Goal: Task Accomplishment & Management: Use online tool/utility

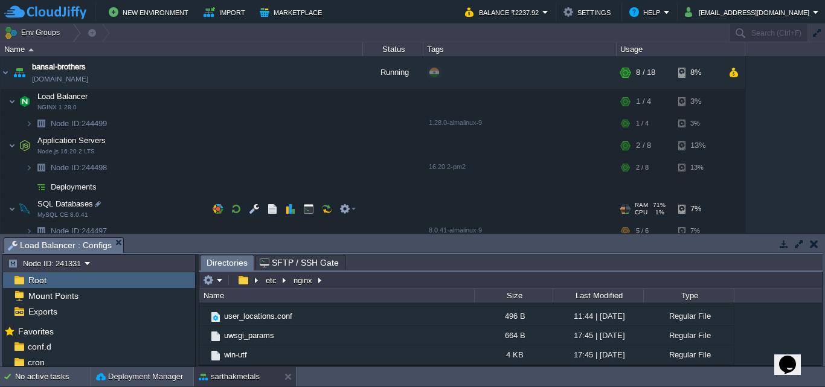
scroll to position [74, 0]
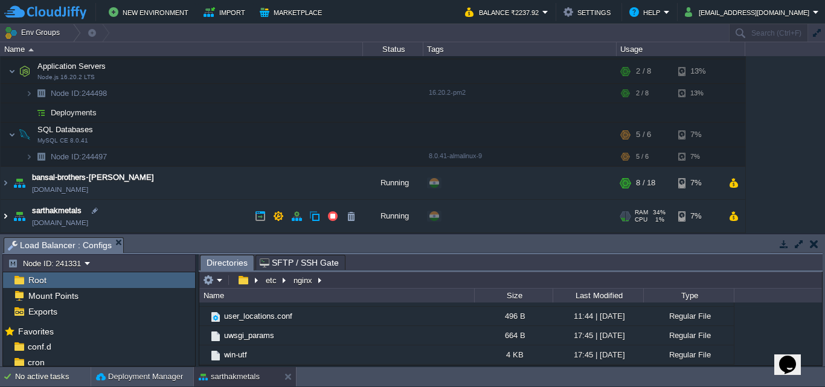
click at [6, 210] on img at bounding box center [6, 216] width 10 height 33
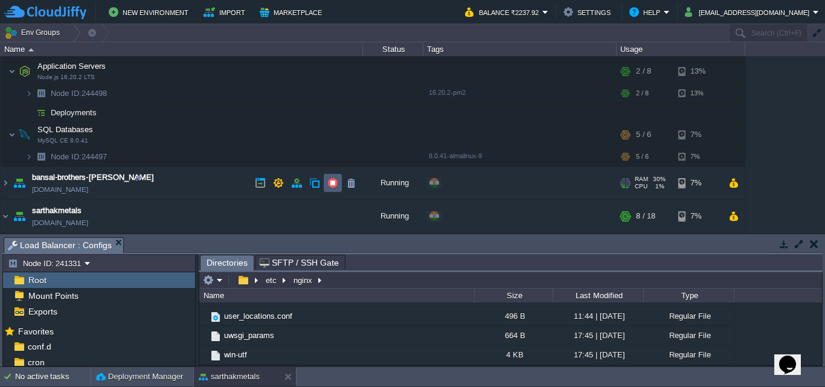
scroll to position [226, 0]
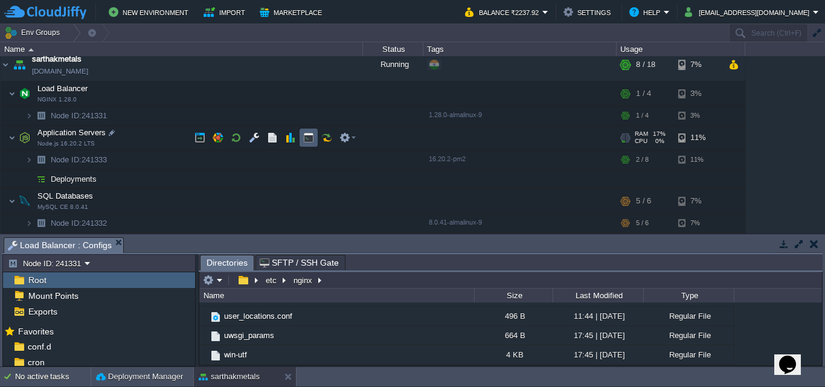
click at [312, 140] on button "button" at bounding box center [308, 137] width 11 height 11
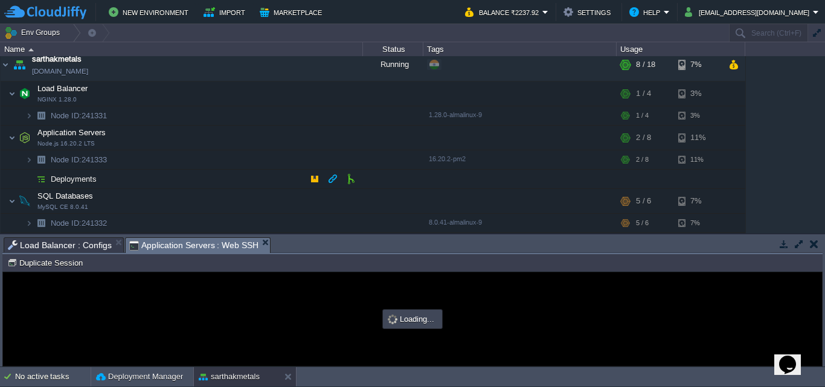
scroll to position [0, 0]
type input "#000000"
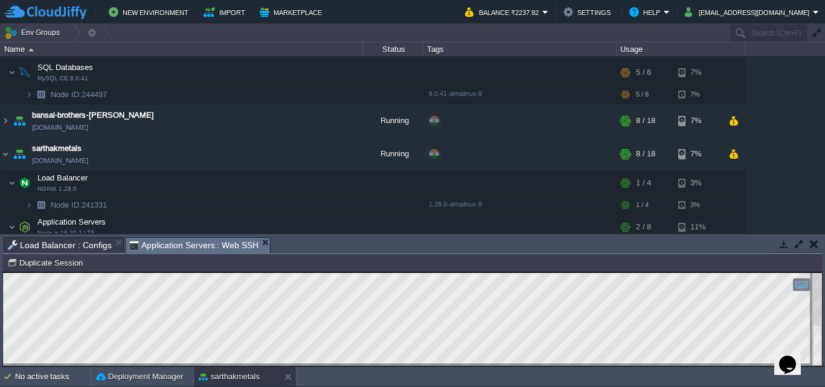
scroll to position [141, 0]
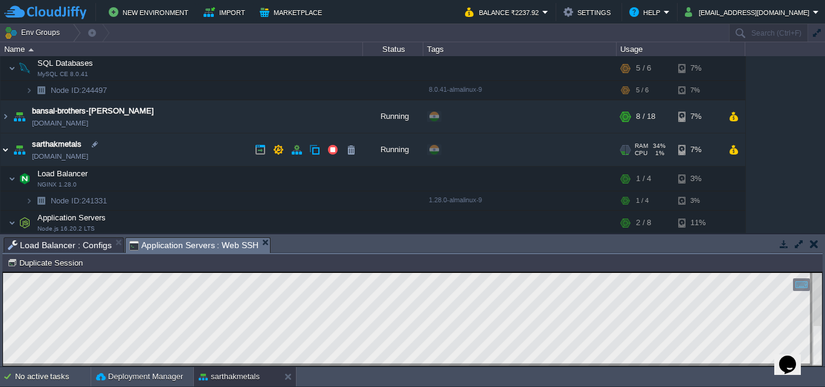
click at [4, 151] on img at bounding box center [6, 149] width 10 height 33
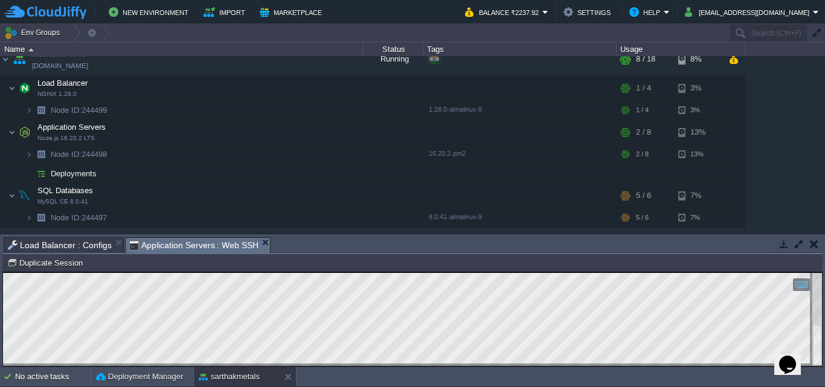
scroll to position [0, 0]
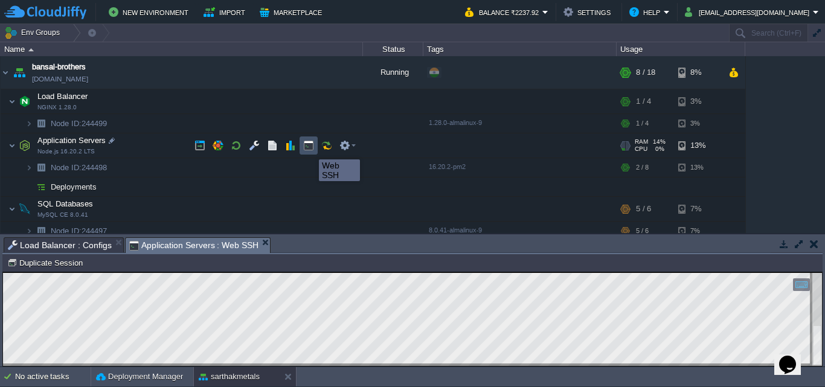
click at [310, 149] on button "button" at bounding box center [308, 145] width 11 height 11
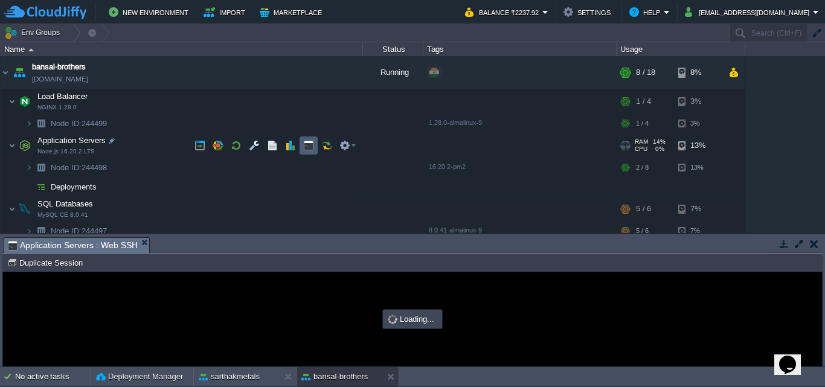
type input "#000000"
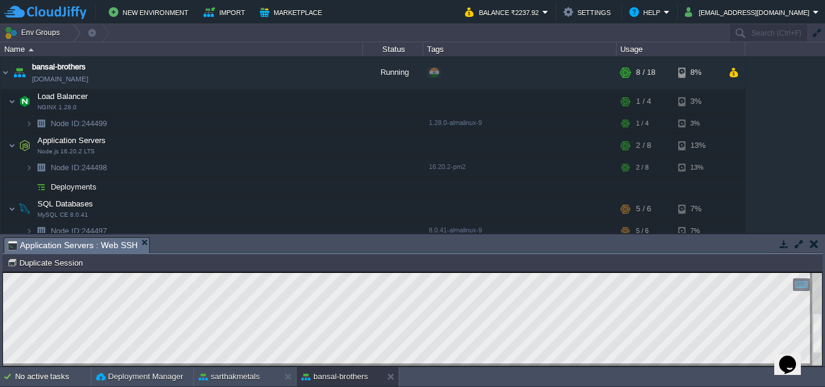
click at [822, 272] on html "Copy: Ctrl + Shift + C Paste: Ctrl + V Settings: Ctrl + Shift + Alt 0" at bounding box center [412, 272] width 819 height 0
click at [819, 331] on div at bounding box center [817, 319] width 10 height 93
click at [7, 71] on img at bounding box center [6, 72] width 10 height 33
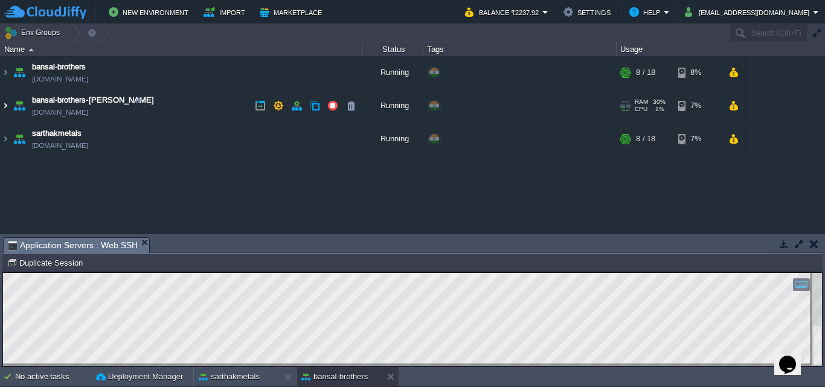
click at [5, 103] on img at bounding box center [6, 105] width 10 height 33
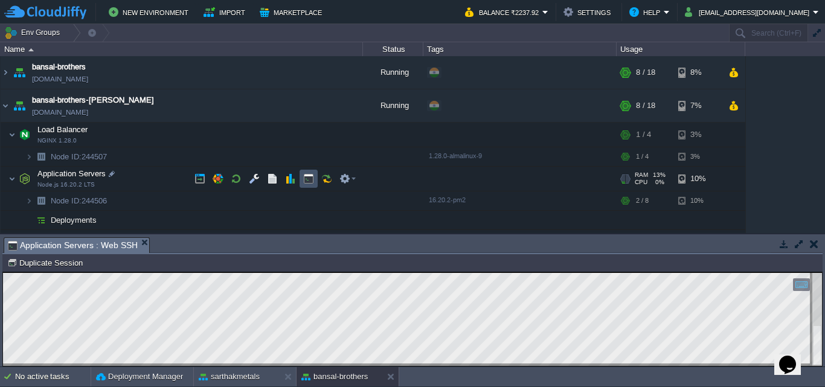
click at [312, 182] on button "button" at bounding box center [308, 178] width 11 height 11
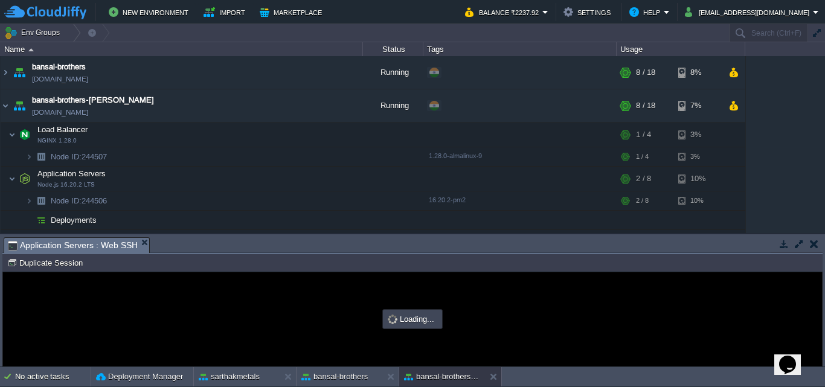
type input "#000000"
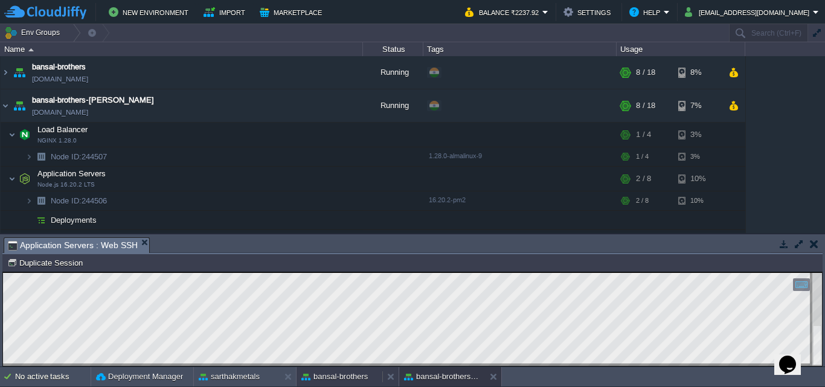
click at [332, 377] on button "bansal-brothers" at bounding box center [334, 377] width 66 height 12
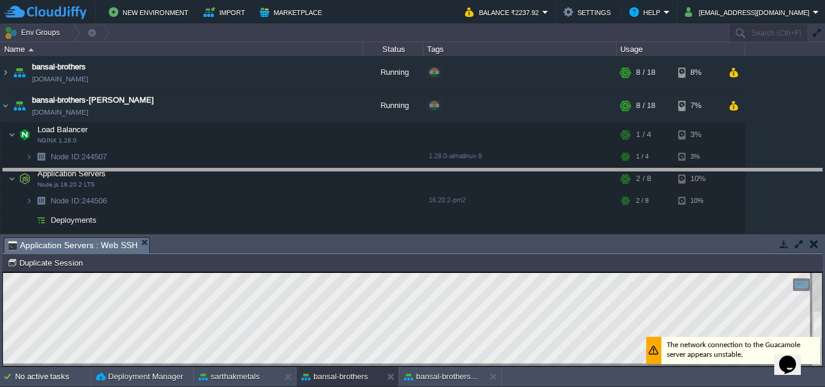
drag, startPoint x: 452, startPoint y: 239, endPoint x: 456, endPoint y: 170, distance: 69.0
click at [456, 170] on body "New Environment Import Marketplace Bonus ₹0.00 Upgrade Account Balance ₹2237.92…" at bounding box center [412, 193] width 825 height 387
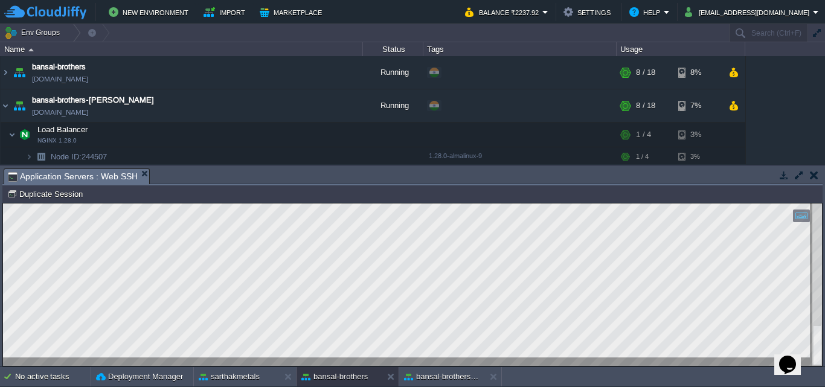
click at [322, 146] on div "bansal-brothers [DOMAIN_NAME] Running + Add to Env Group RAM 32% CPU 1% 8 / 18 …" at bounding box center [412, 110] width 825 height 108
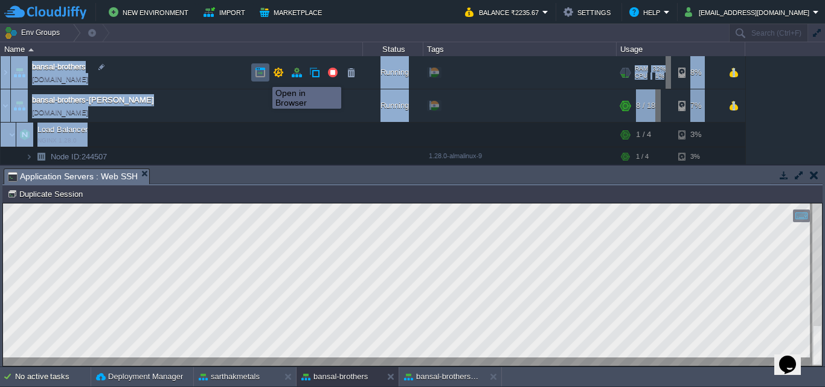
click at [263, 76] on button "button" at bounding box center [260, 72] width 11 height 11
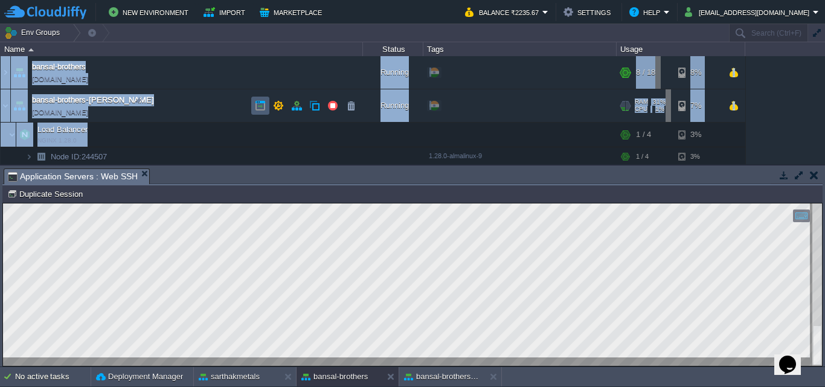
click at [262, 106] on button "button" at bounding box center [260, 105] width 11 height 11
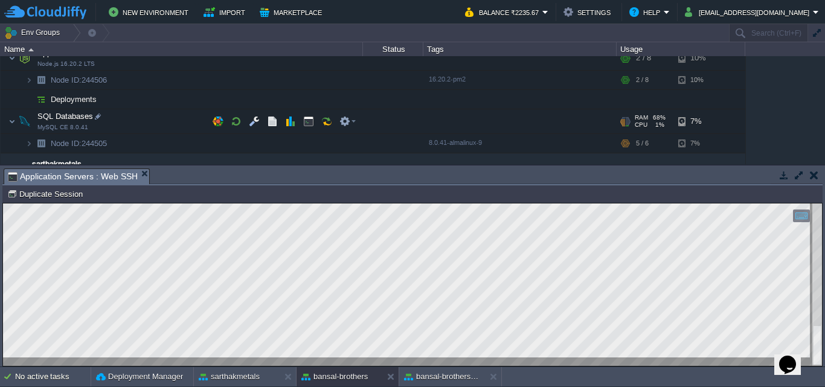
scroll to position [143, 0]
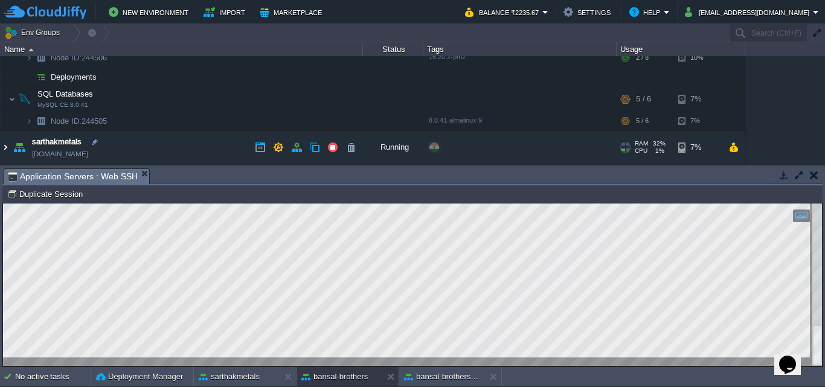
click at [5, 143] on img at bounding box center [6, 147] width 10 height 33
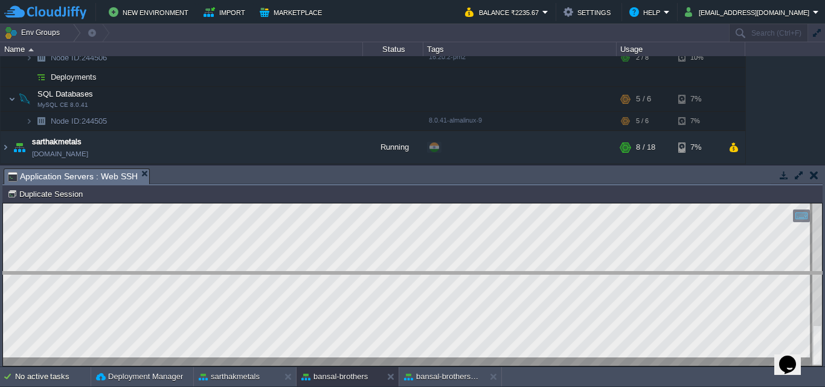
drag, startPoint x: 637, startPoint y: 181, endPoint x: 637, endPoint y: 197, distance: 16.3
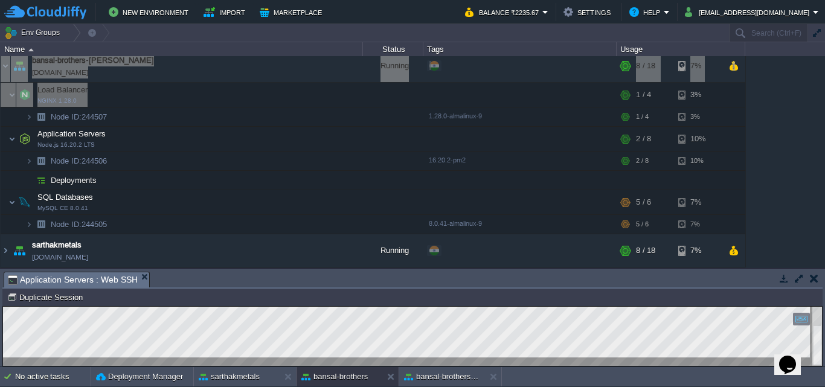
scroll to position [40, 0]
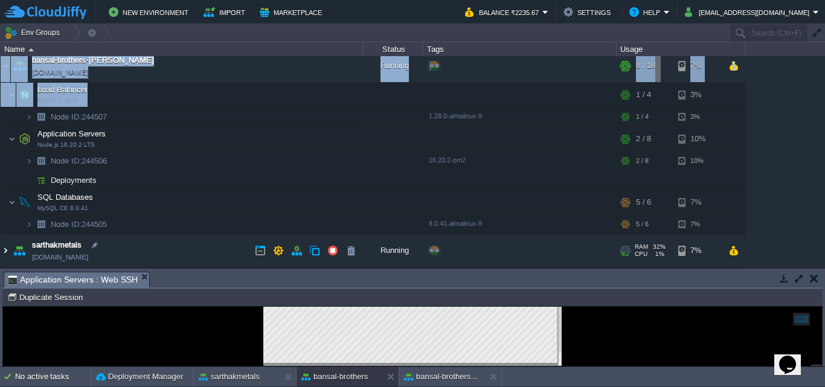
click at [7, 248] on img at bounding box center [6, 250] width 10 height 33
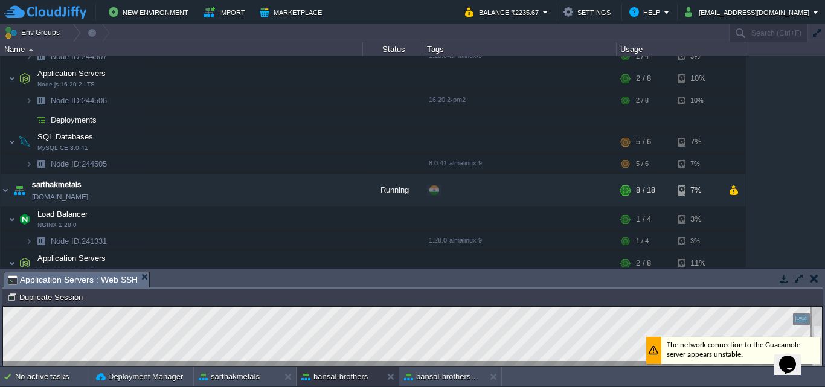
scroll to position [191, 0]
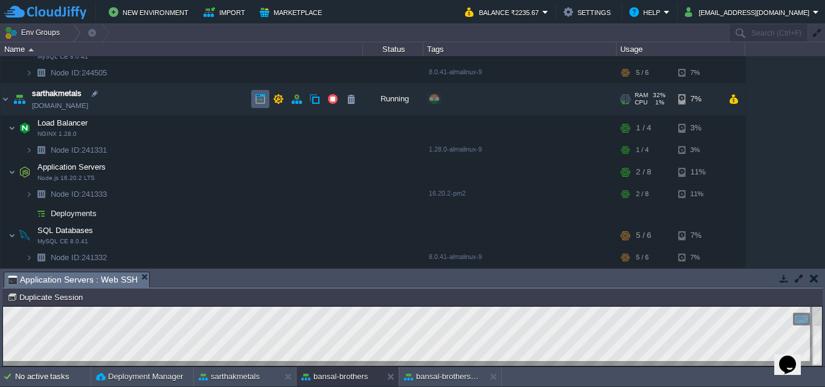
click at [260, 96] on button "button" at bounding box center [260, 99] width 11 height 11
click at [800, 95] on div "bansal-brothers [DOMAIN_NAME] Running + Add to Env Group RAM 32% CPU 1% 8 / 18 …" at bounding box center [412, 161] width 825 height 211
